Goal: Information Seeking & Learning: Learn about a topic

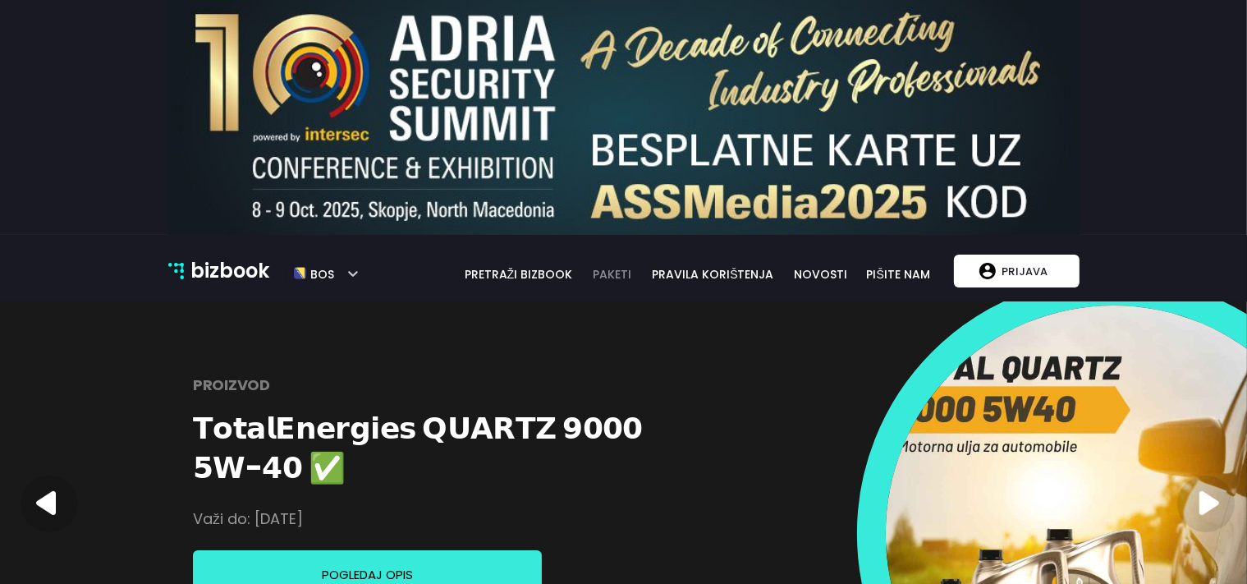
click at [630, 270] on link "paketi" at bounding box center [612, 274] width 58 height 18
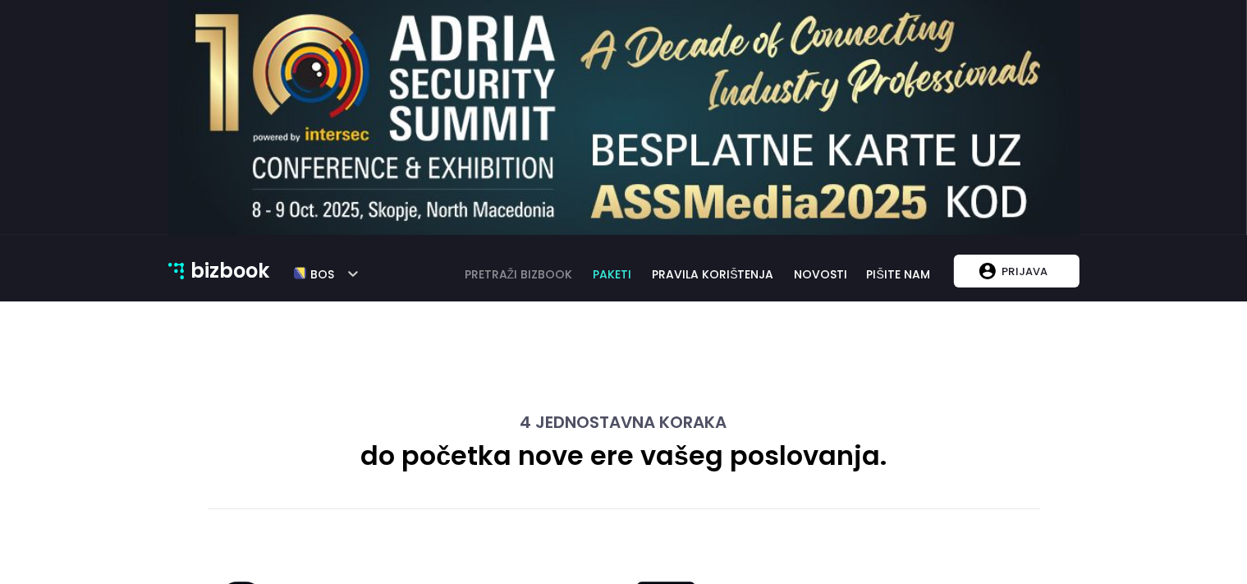
click at [521, 276] on link "pretraži bizbook" at bounding box center [519, 274] width 130 height 18
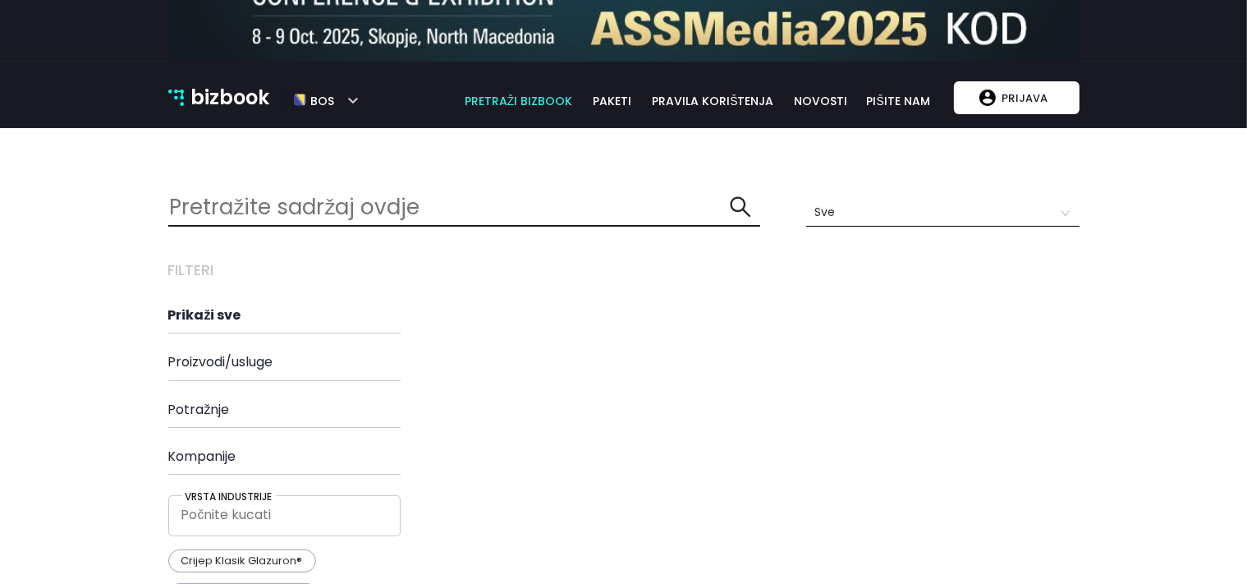
click at [255, 310] on h4 "Prikaži sve" at bounding box center [313, 315] width 291 height 16
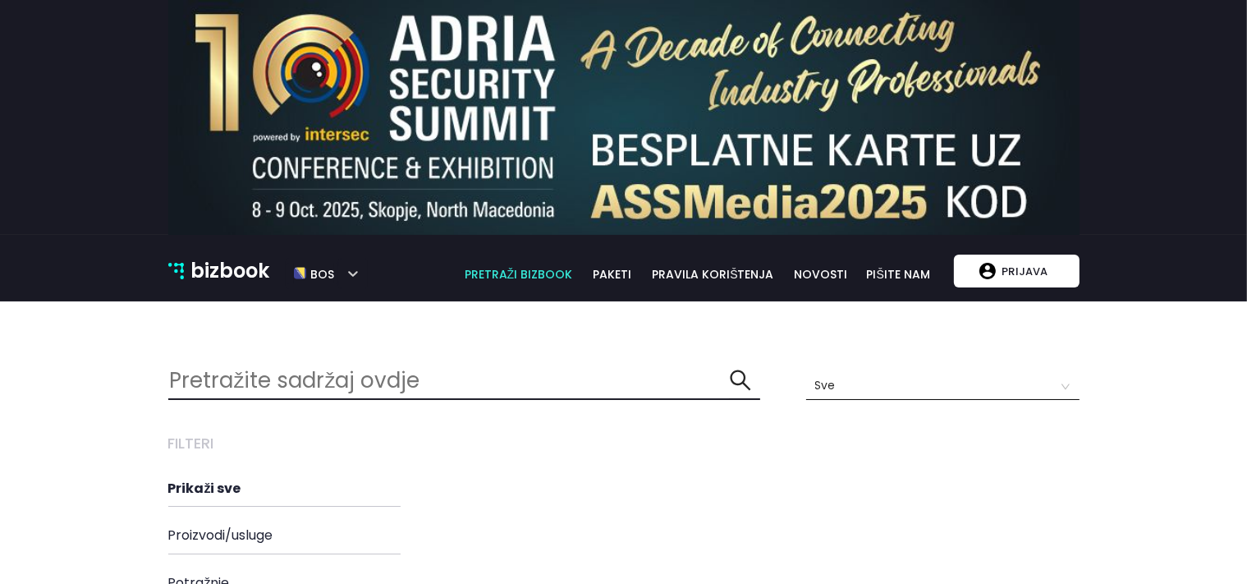
scroll to position [11, 21]
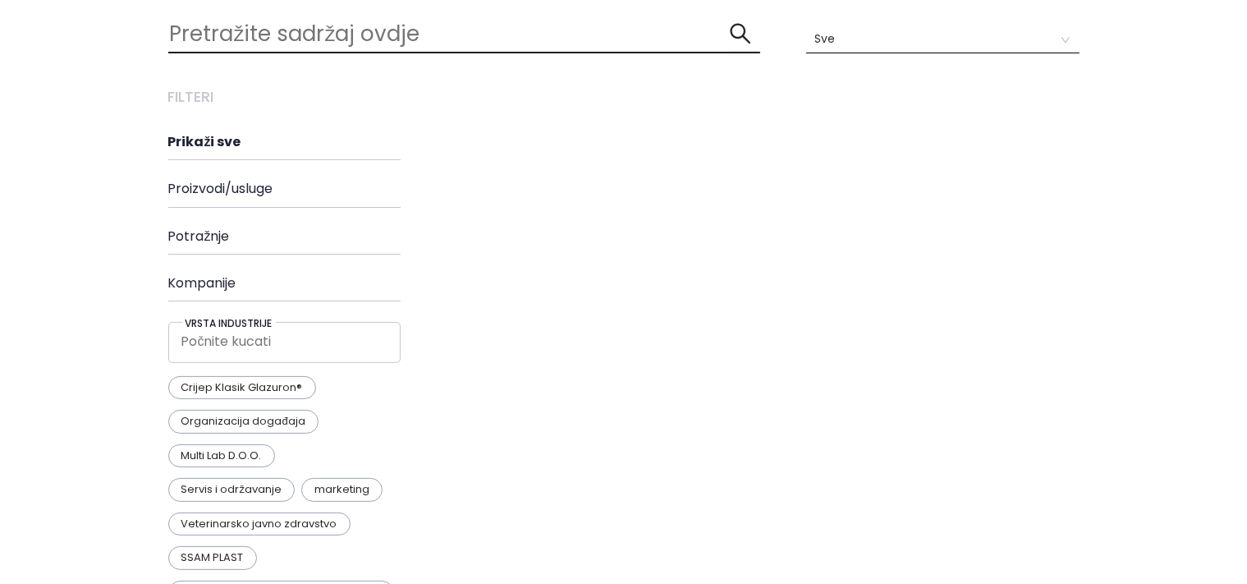
click at [255, 283] on h4 "Kompanije" at bounding box center [313, 283] width 291 height 16
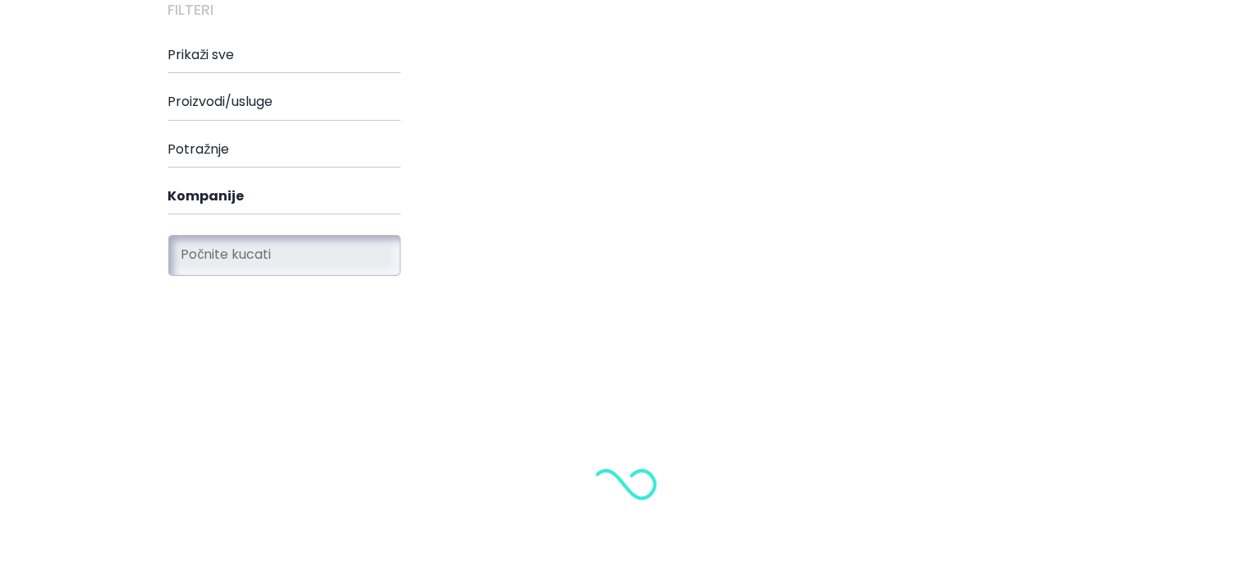
click at [287, 250] on input "search" at bounding box center [280, 254] width 198 height 25
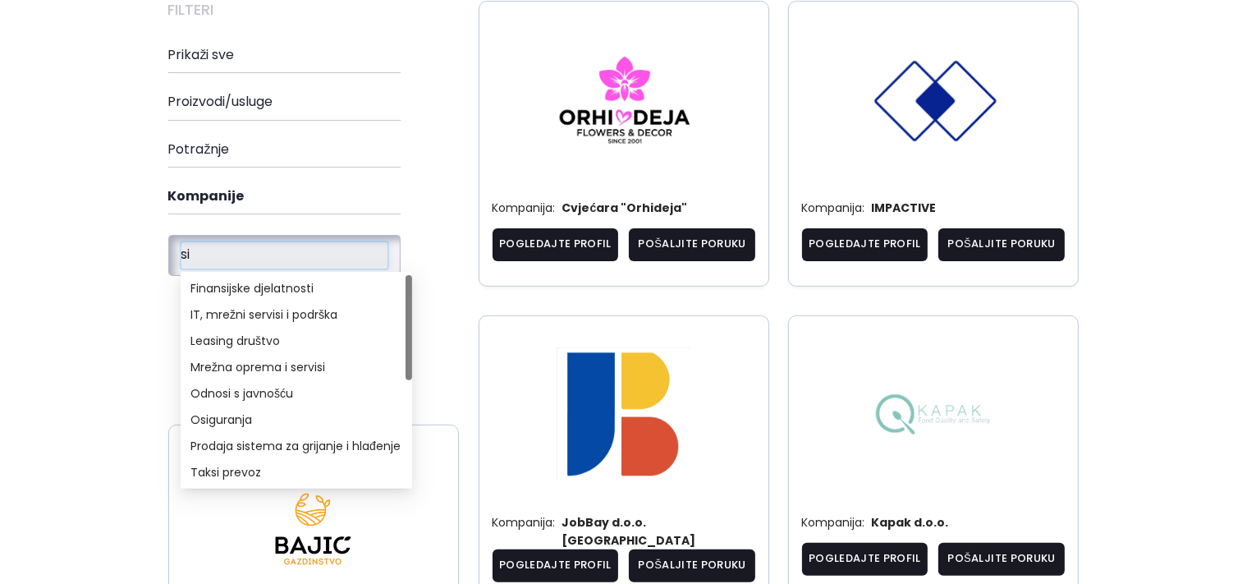
type input "s"
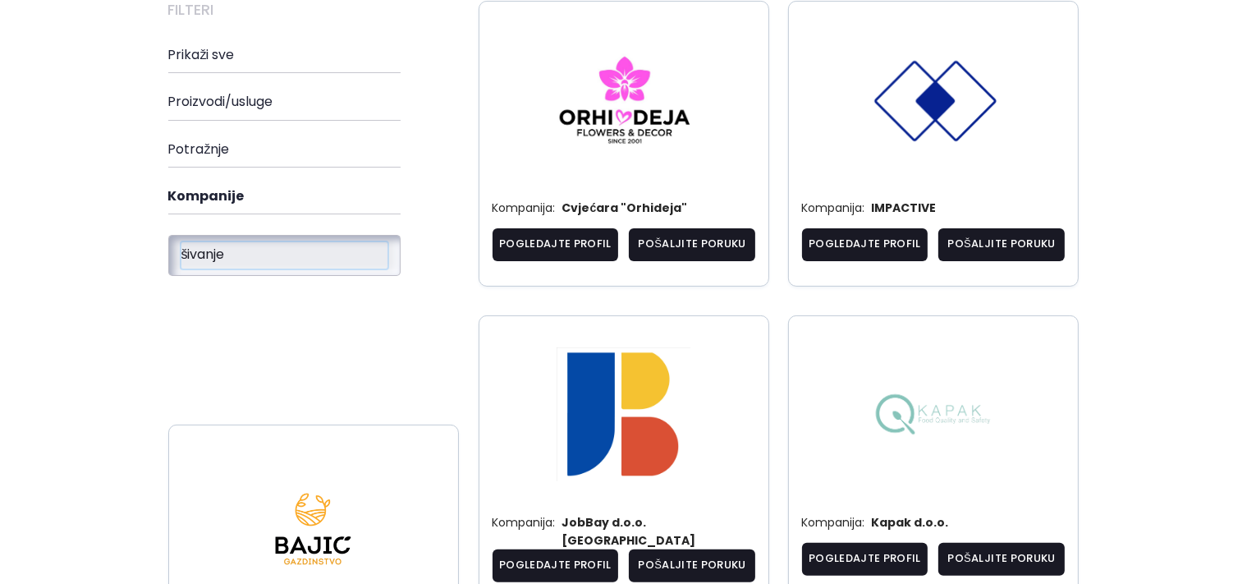
type input "šivanje"
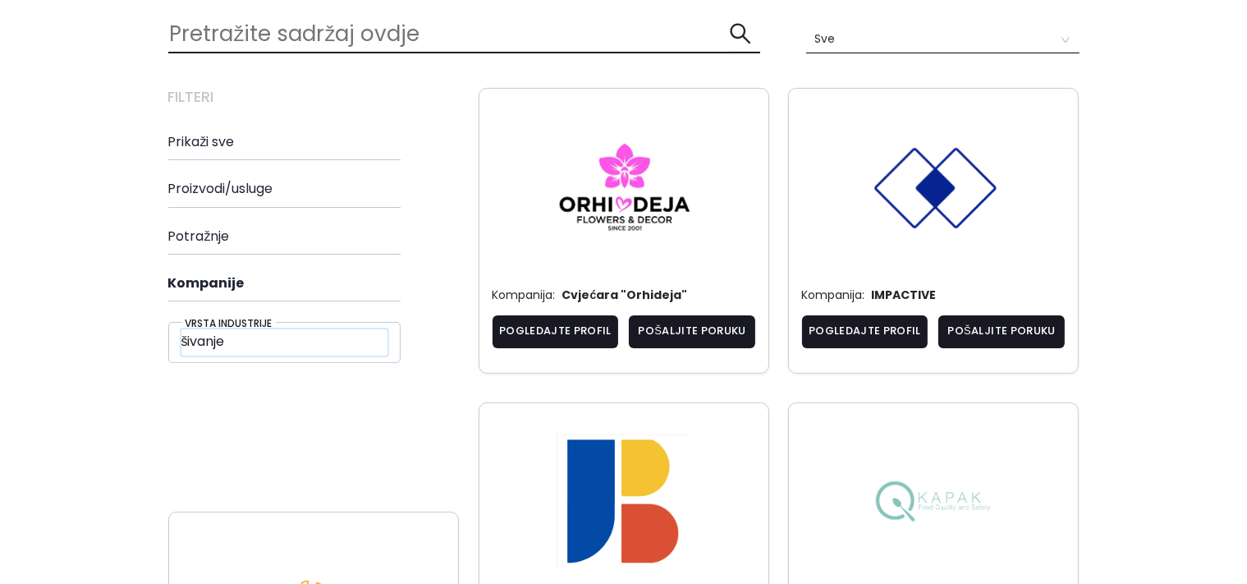
click at [177, 233] on h4 "Potražnje" at bounding box center [313, 236] width 291 height 16
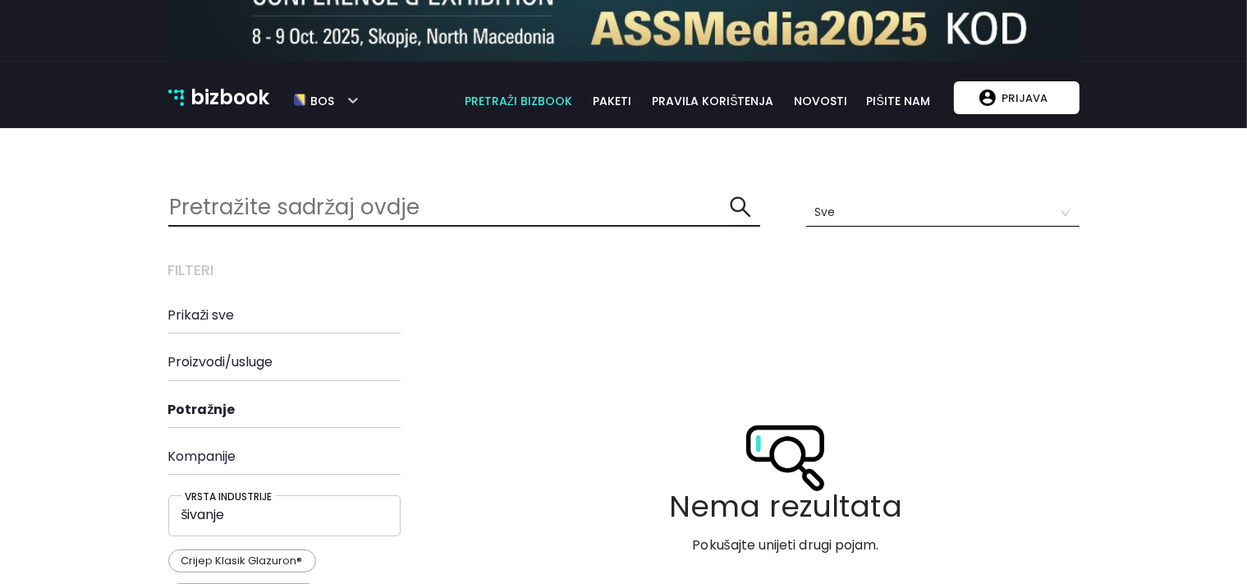
click at [225, 459] on h4 "Kompanije" at bounding box center [313, 456] width 291 height 16
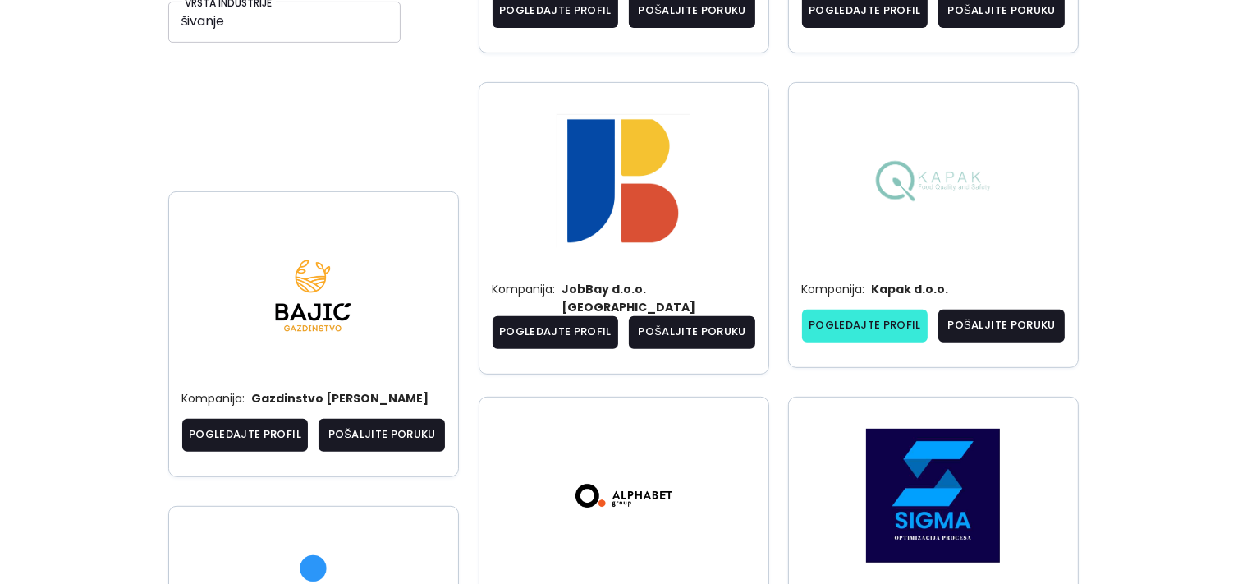
click at [866, 328] on link "Pogledajte profil" at bounding box center [865, 326] width 126 height 33
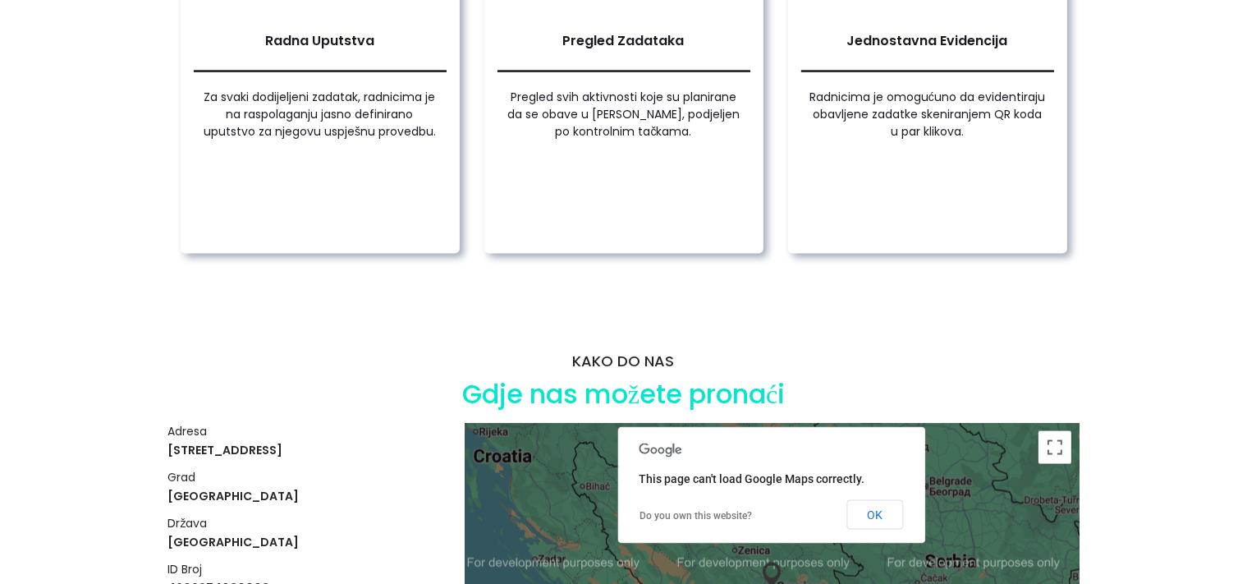
scroll to position [2818, 0]
